Goal: Information Seeking & Learning: Find specific fact

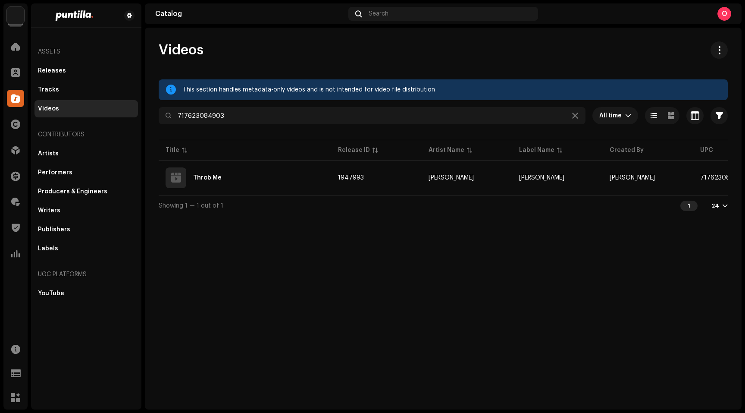
click at [321, 283] on div "Videos This section handles metadata-only videos and is not intended for video …" at bounding box center [443, 219] width 597 height 382
drag, startPoint x: 287, startPoint y: 254, endPoint x: 269, endPoint y: 252, distance: 18.6
click at [287, 254] on div "Videos This section handles metadata-only videos and is not intended for video …" at bounding box center [443, 219] width 597 height 382
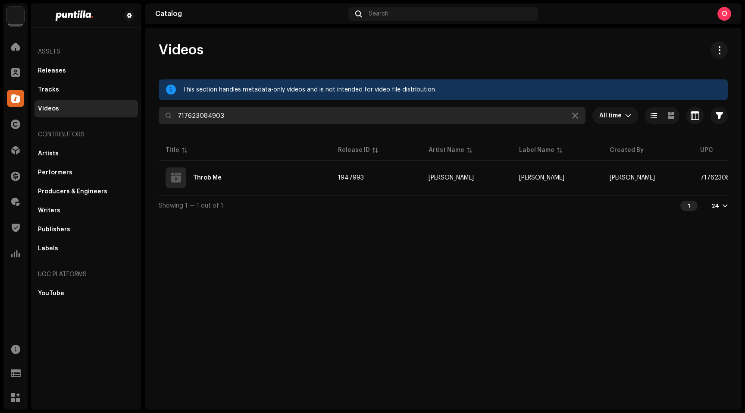
click at [270, 114] on input "717623084903" at bounding box center [372, 115] width 427 height 17
paste input "048229"
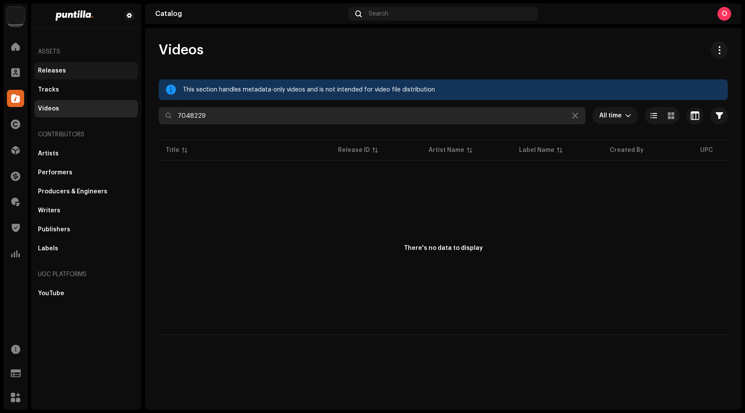
type input "7048229"
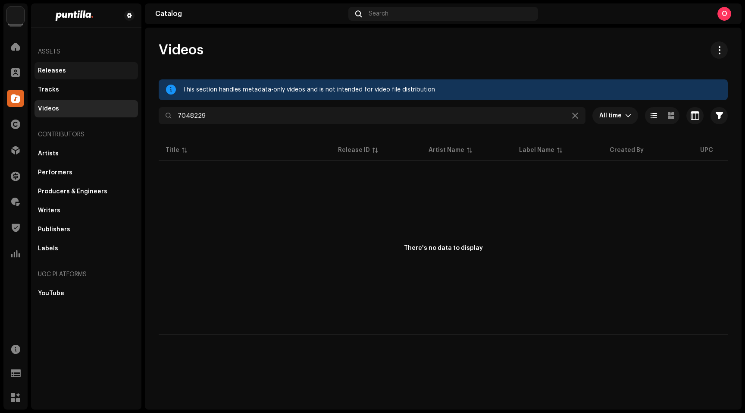
click at [50, 71] on div "Releases" at bounding box center [52, 70] width 28 height 7
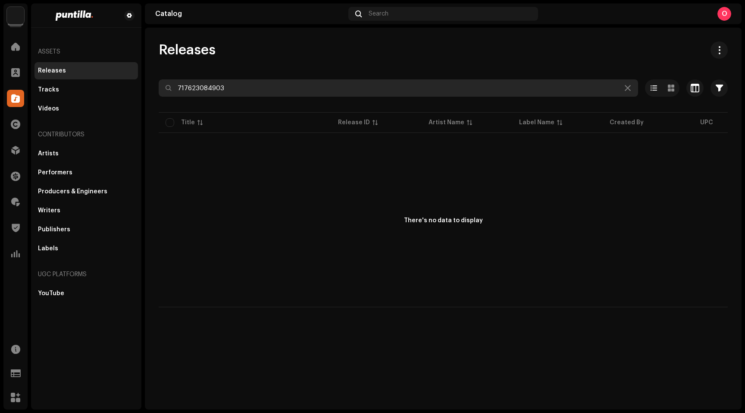
click at [243, 89] on input "717623084903" at bounding box center [398, 87] width 479 height 17
paste input "048229"
type input "7048229"
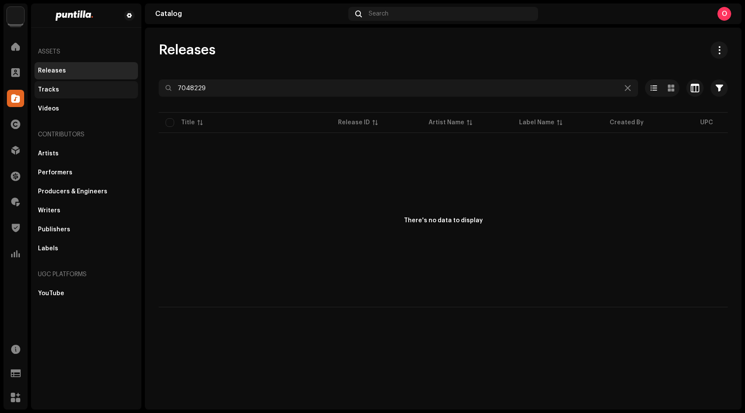
click at [55, 84] on div "Tracks" at bounding box center [85, 89] width 103 height 17
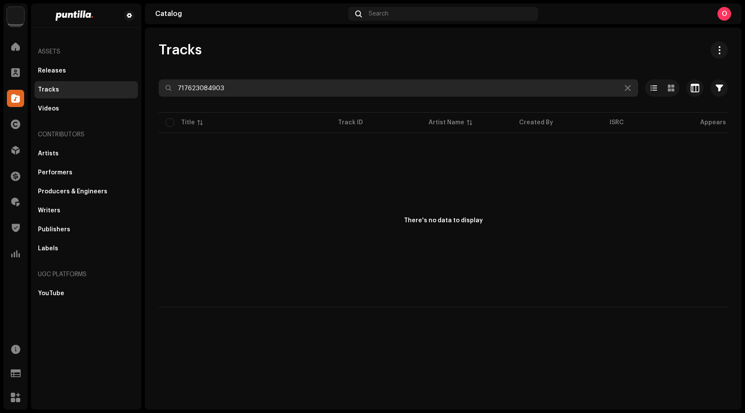
click at [259, 90] on input "717623084903" at bounding box center [398, 87] width 479 height 17
paste input "QZMBZ2400024"
type input "QZMBZ2400024"
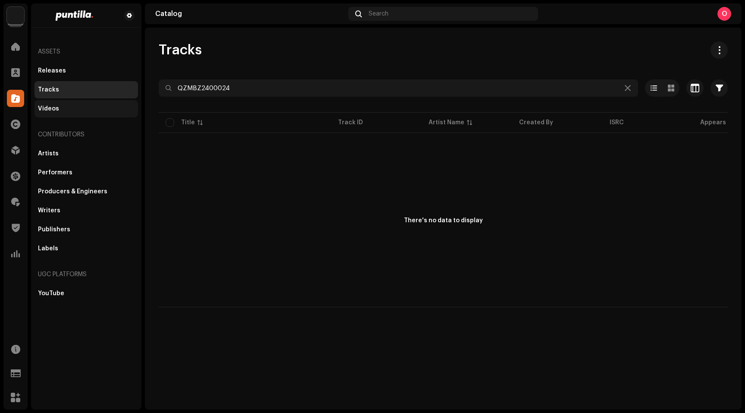
click at [63, 108] on div "Videos" at bounding box center [86, 108] width 97 height 7
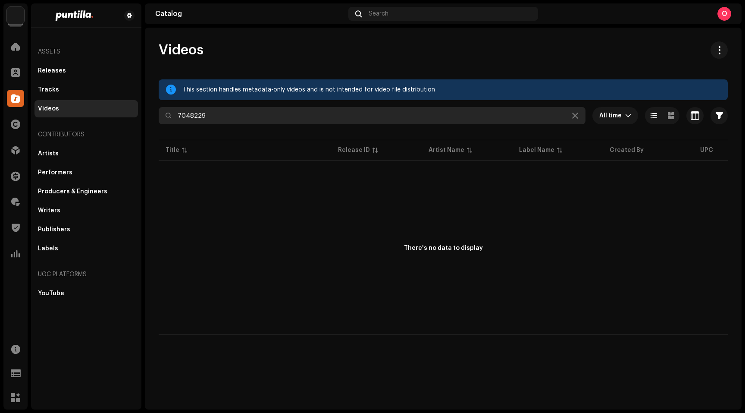
click at [244, 116] on input "7048229" at bounding box center [372, 115] width 427 height 17
paste input "QZMBZ2400024"
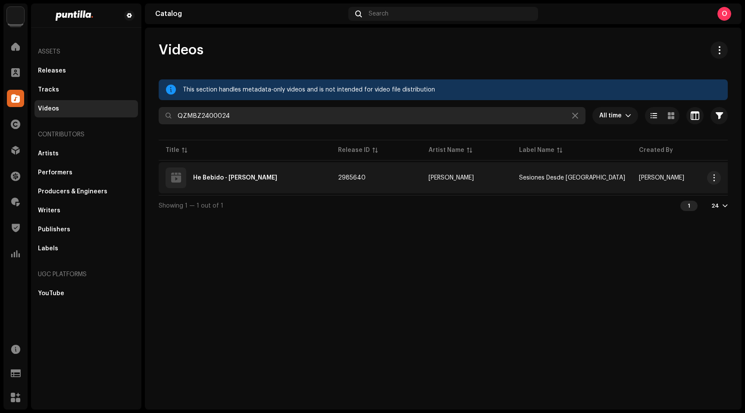
type input "QZMBZ2400024"
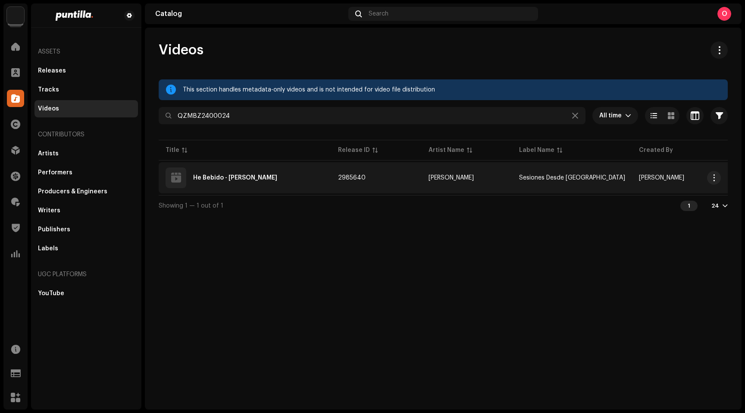
click at [250, 178] on div "He Bebido - [PERSON_NAME]" at bounding box center [235, 178] width 84 height 6
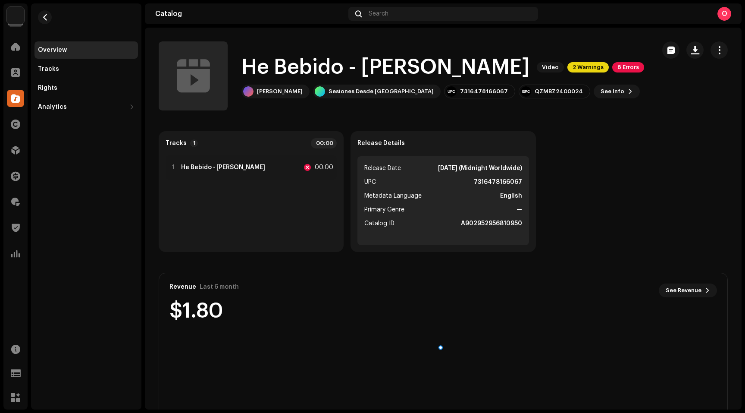
click at [483, 223] on strong "A902952956810950" at bounding box center [491, 223] width 61 height 10
copy strong "A902952956810950"
click at [15, 99] on span at bounding box center [15, 98] width 9 height 7
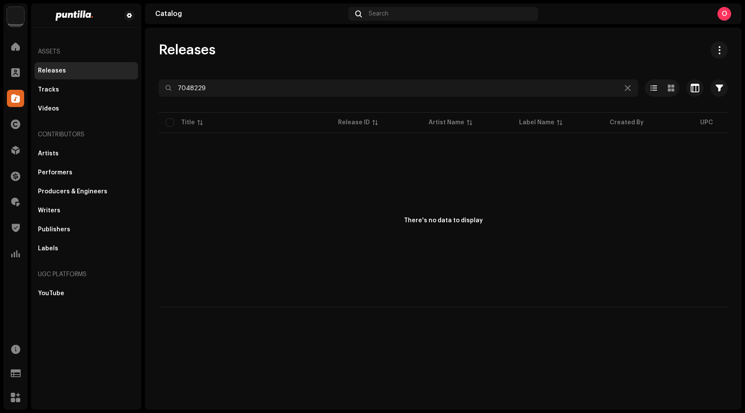
click at [61, 72] on div "Releases" at bounding box center [52, 70] width 28 height 7
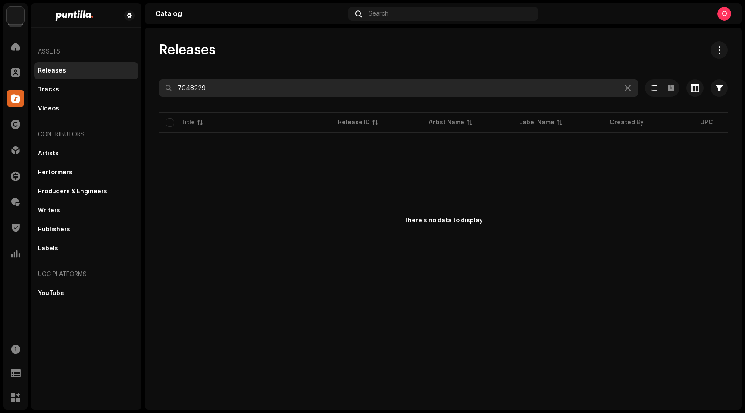
click at [234, 91] on input "7048229" at bounding box center [398, 87] width 479 height 17
paste input "425213706"
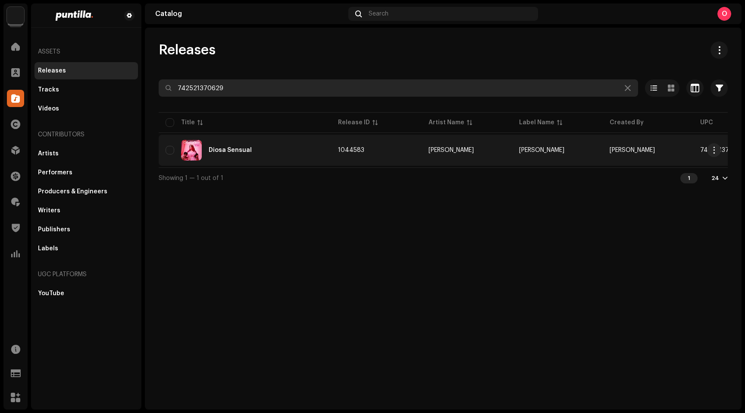
type input "742521370629"
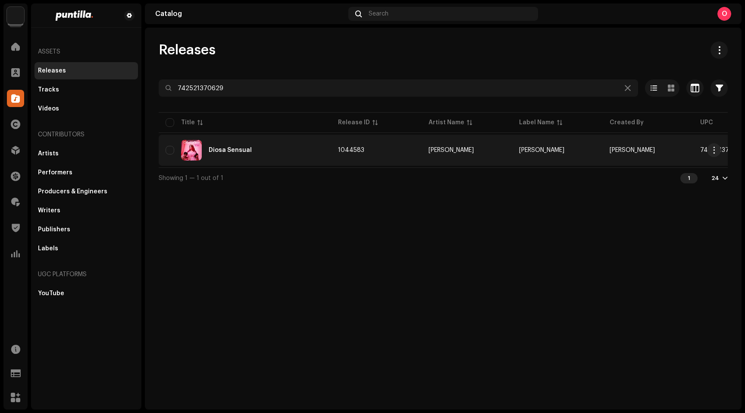
click at [233, 150] on div "Diosa Sensual" at bounding box center [230, 150] width 43 height 6
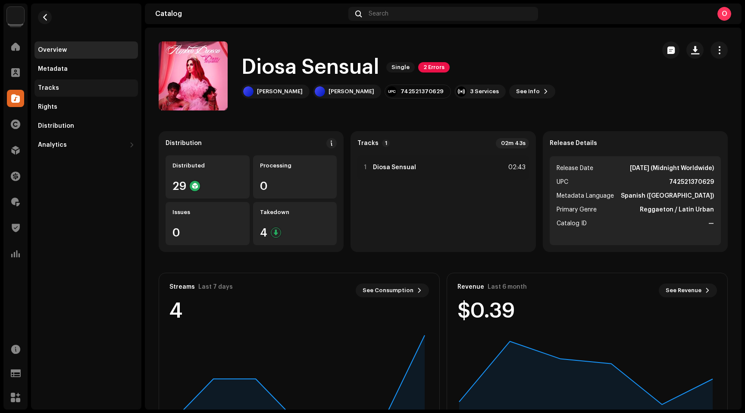
click at [54, 87] on div "Tracks" at bounding box center [48, 87] width 21 height 7
